Goal: Find specific page/section: Find specific page/section

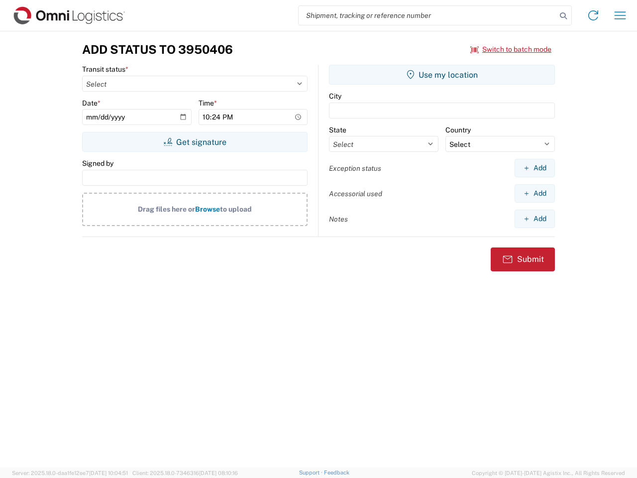
click at [427, 15] on input "search" at bounding box center [428, 15] width 258 height 19
click at [563, 16] on icon at bounding box center [563, 16] width 14 height 14
click at [593, 15] on icon at bounding box center [593, 15] width 16 height 16
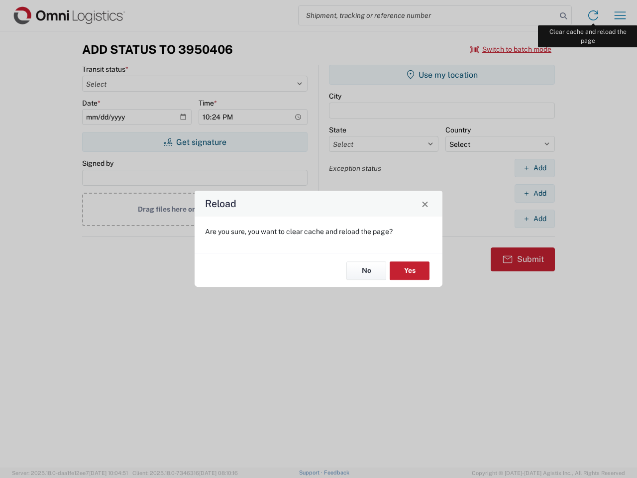
click at [620, 15] on div "Reload Are you sure, you want to clear cache and reload the page? No Yes" at bounding box center [318, 239] width 637 height 478
click at [511, 49] on div "Reload Are you sure, you want to clear cache and reload the page? No Yes" at bounding box center [318, 239] width 637 height 478
click at [195, 142] on div "Reload Are you sure, you want to clear cache and reload the page? No Yes" at bounding box center [318, 239] width 637 height 478
click at [442, 75] on div "Reload Are you sure, you want to clear cache and reload the page? No Yes" at bounding box center [318, 239] width 637 height 478
click at [534, 168] on div "Reload Are you sure, you want to clear cache and reload the page? No Yes" at bounding box center [318, 239] width 637 height 478
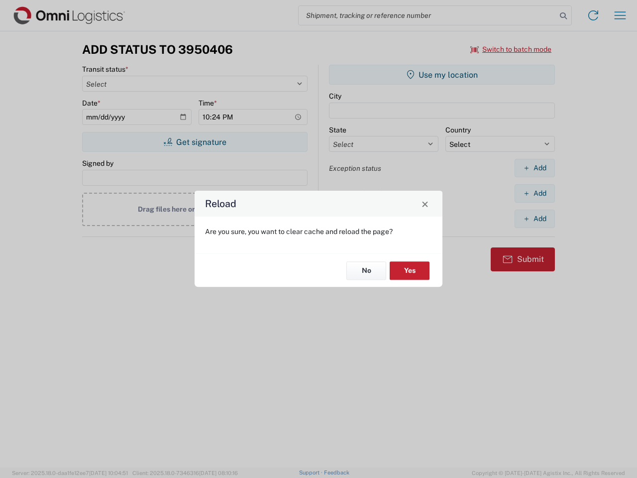
click at [534, 193] on div "Reload Are you sure, you want to clear cache and reload the page? No Yes" at bounding box center [318, 239] width 637 height 478
click at [534, 218] on div "Reload Are you sure, you want to clear cache and reload the page? No Yes" at bounding box center [318, 239] width 637 height 478
